Goal: Task Accomplishment & Management: Complete application form

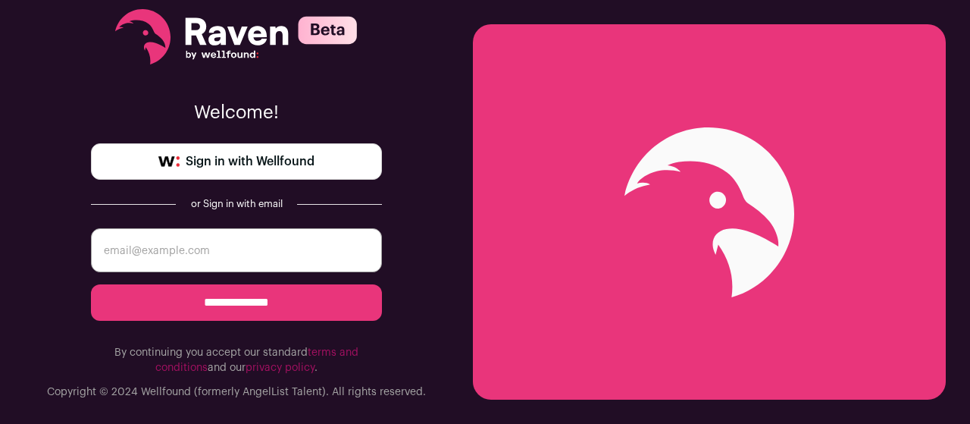
click at [286, 171] on link "Sign in with Wellfound" at bounding box center [236, 161] width 291 height 36
click at [286, 168] on span "Sign in with Wellfound" at bounding box center [250, 161] width 129 height 18
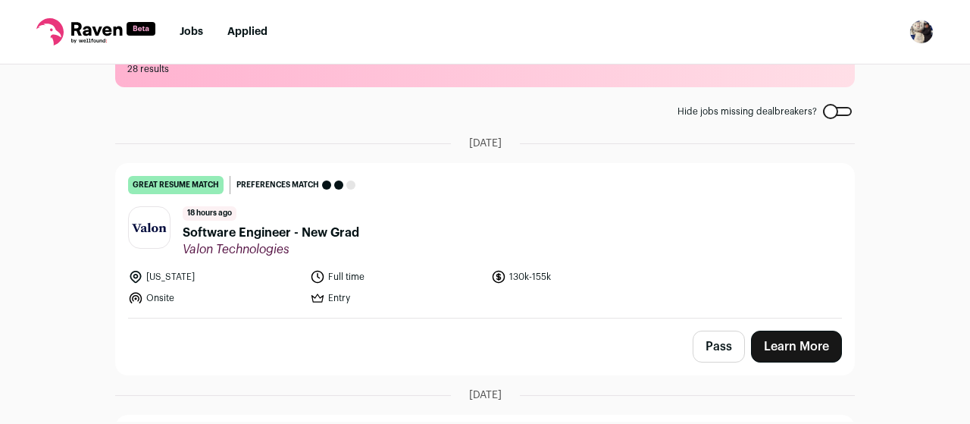
scroll to position [76, 0]
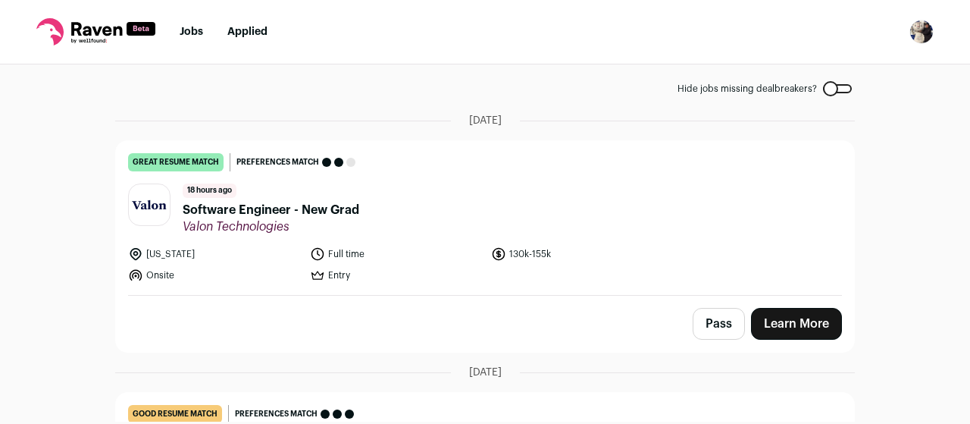
click at [271, 211] on span "Software Engineer - New Grad" at bounding box center [271, 210] width 177 height 18
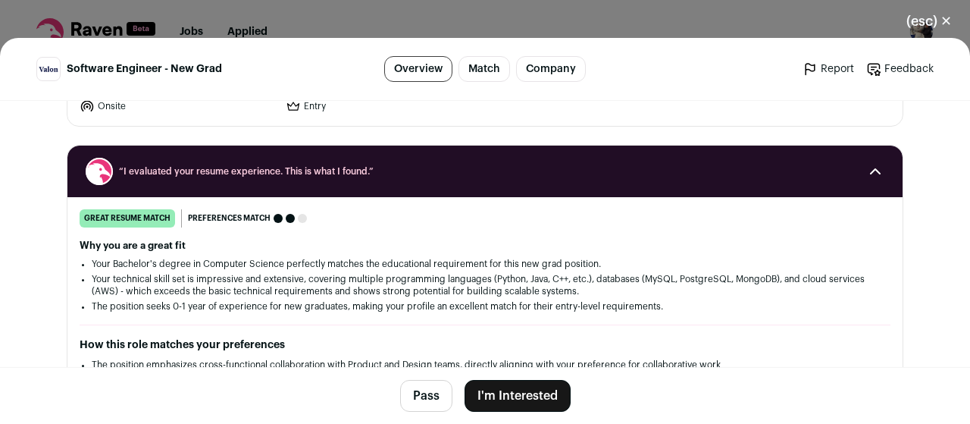
scroll to position [0, 0]
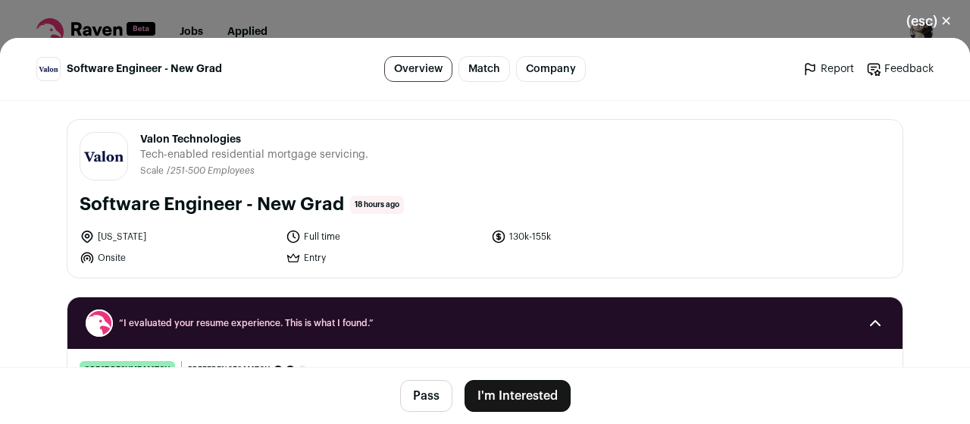
click at [531, 398] on button "I'm Interested" at bounding box center [518, 396] width 106 height 32
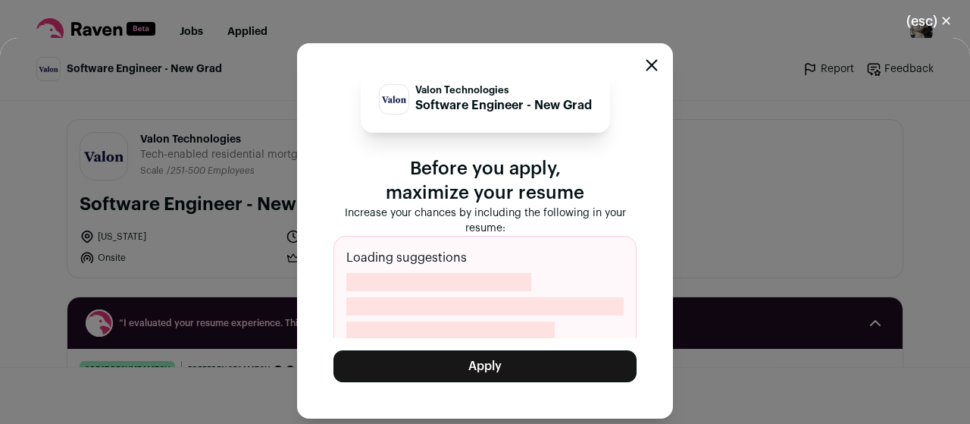
scroll to position [27, 0]
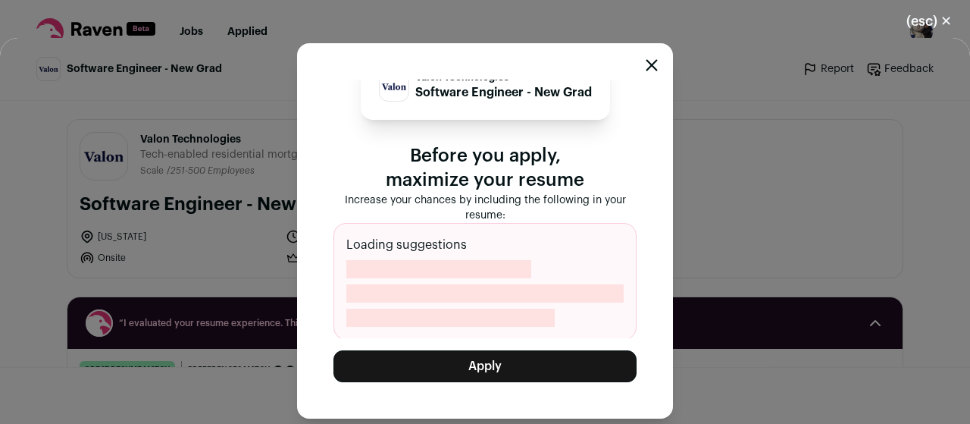
click at [516, 378] on button "Apply" at bounding box center [484, 366] width 303 height 32
